Goal: Check status: Check status

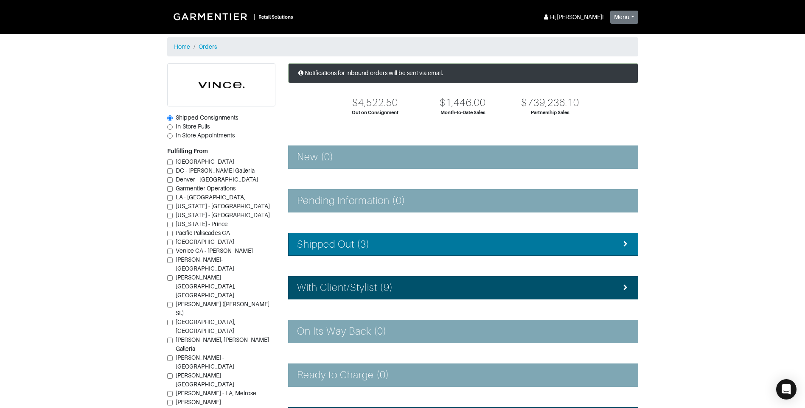
click at [381, 244] on div "Shipped Out (3)" at bounding box center [463, 244] width 332 height 12
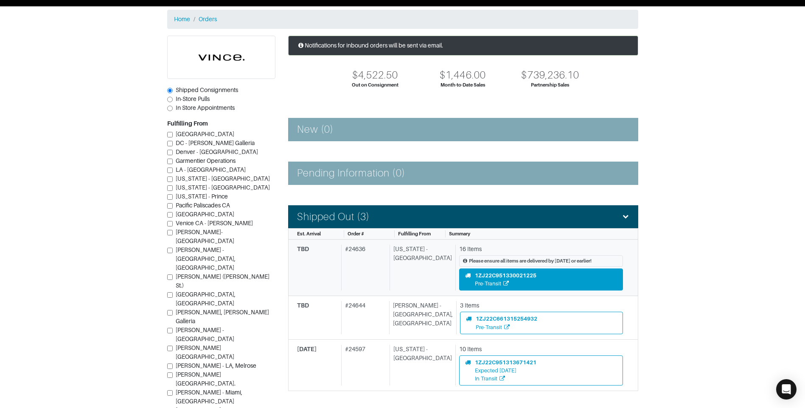
scroll to position [42, 0]
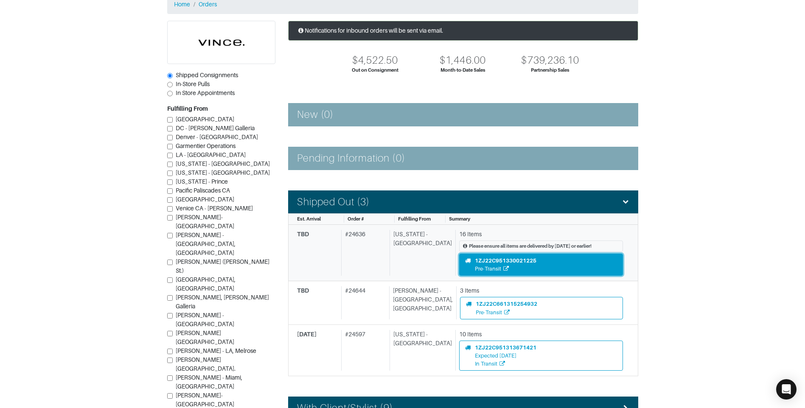
click at [515, 266] on div "Pre-Transit" at bounding box center [506, 269] width 62 height 8
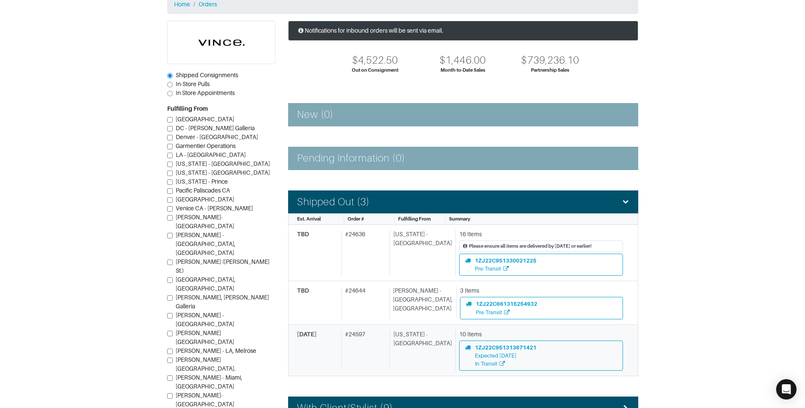
click at [338, 352] on div "[DATE]" at bounding box center [317, 350] width 41 height 41
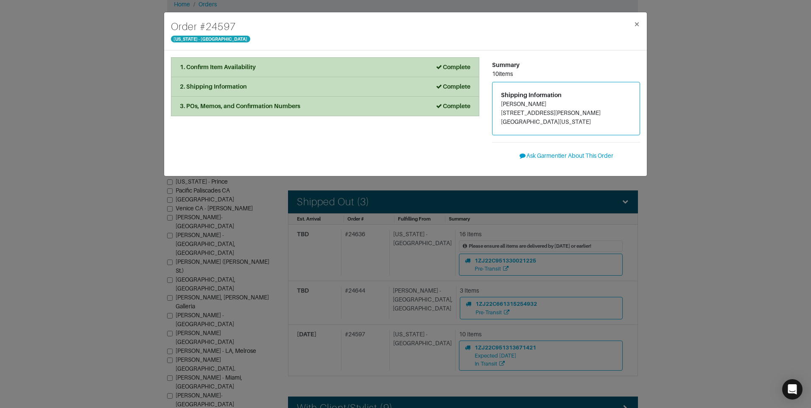
click at [350, 276] on div "Order # 24597 [US_STATE] - [GEOGRAPHIC_DATA] × 1. Confirm Item Availability Com…" at bounding box center [405, 204] width 811 height 408
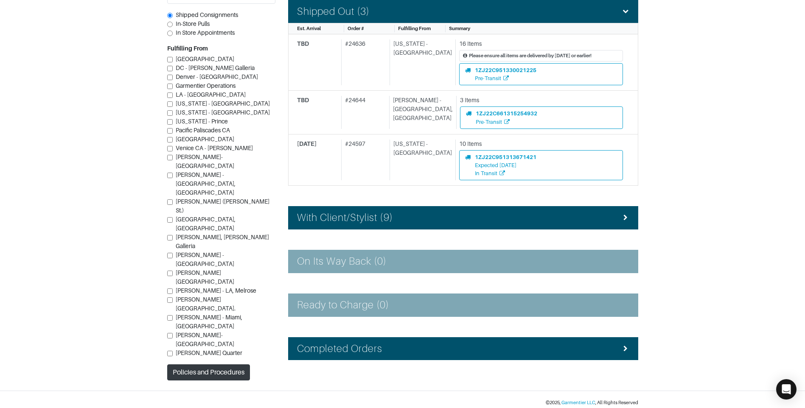
scroll to position [238, 0]
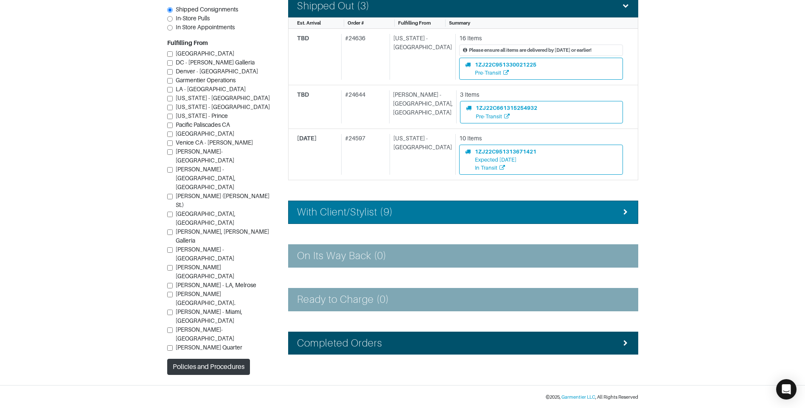
click at [371, 219] on li "With Client/Stylist (9)" at bounding box center [463, 212] width 350 height 23
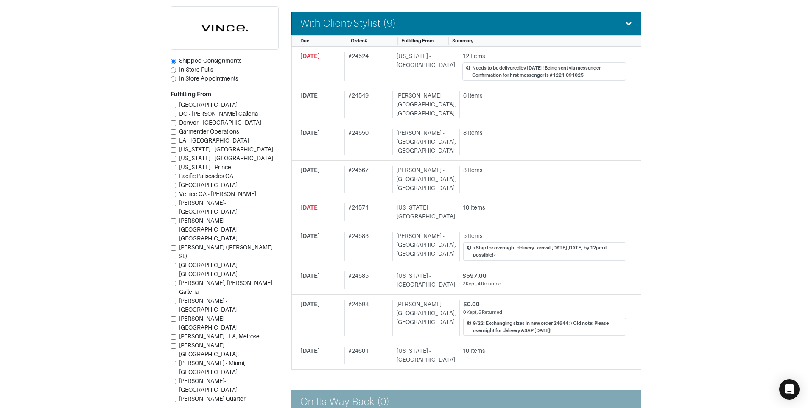
scroll to position [451, 0]
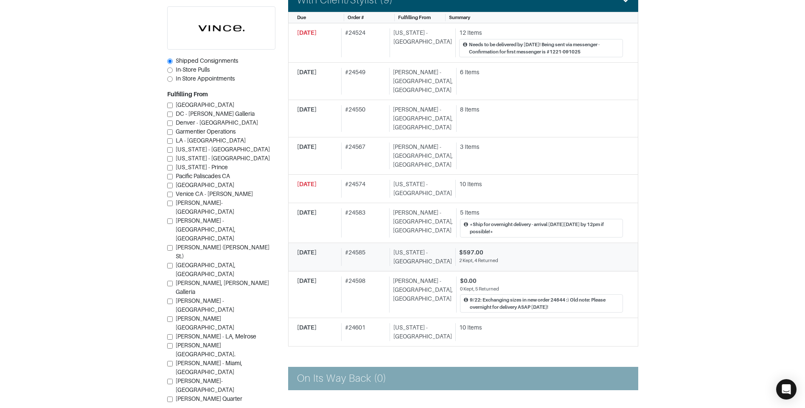
click at [473, 257] on div "2 Kept, 4 Returned" at bounding box center [541, 260] width 164 height 7
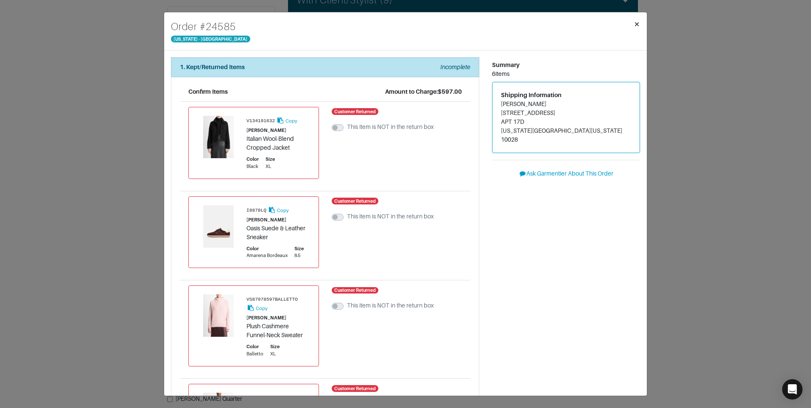
click at [640, 22] on button "×" at bounding box center [637, 24] width 20 height 24
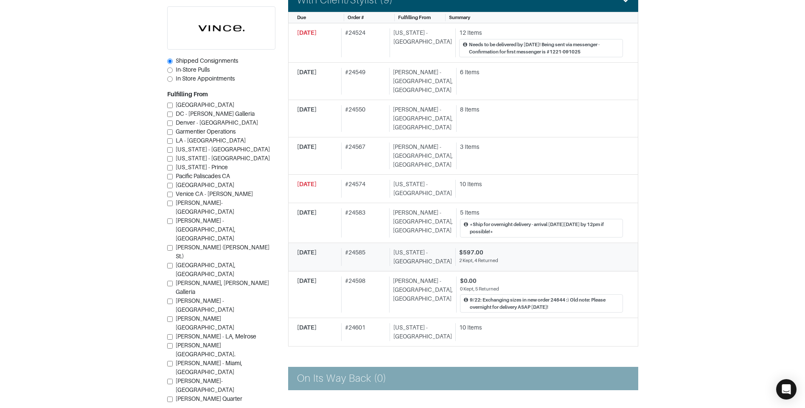
click at [484, 257] on div "2 Kept, 4 Returned" at bounding box center [541, 260] width 164 height 7
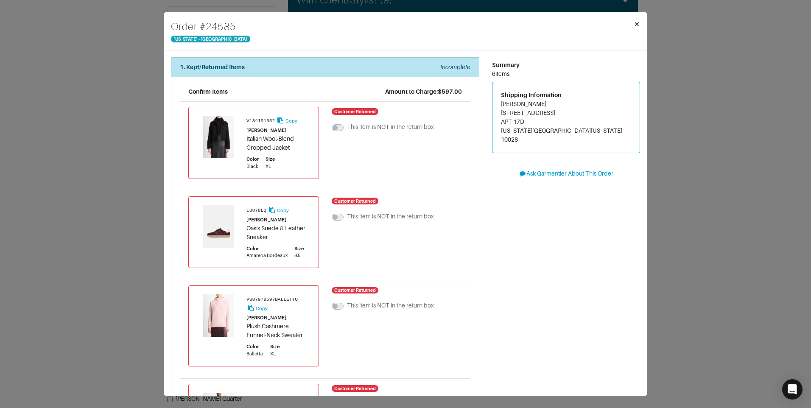
click at [640, 24] on span "×" at bounding box center [637, 23] width 6 height 11
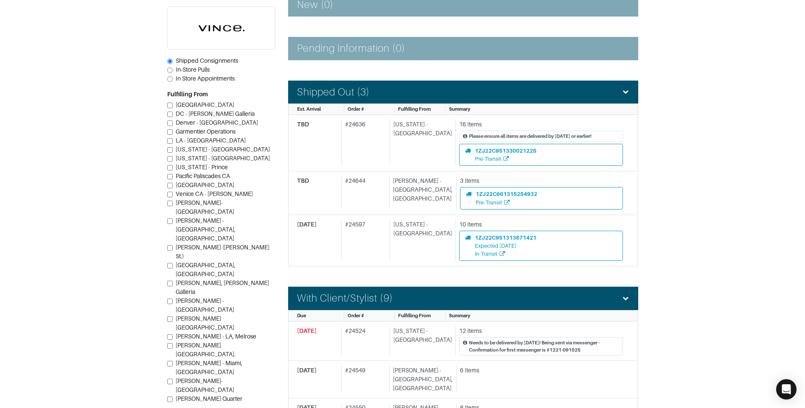
scroll to position [38, 0]
